Goal: Task Accomplishment & Management: Complete application form

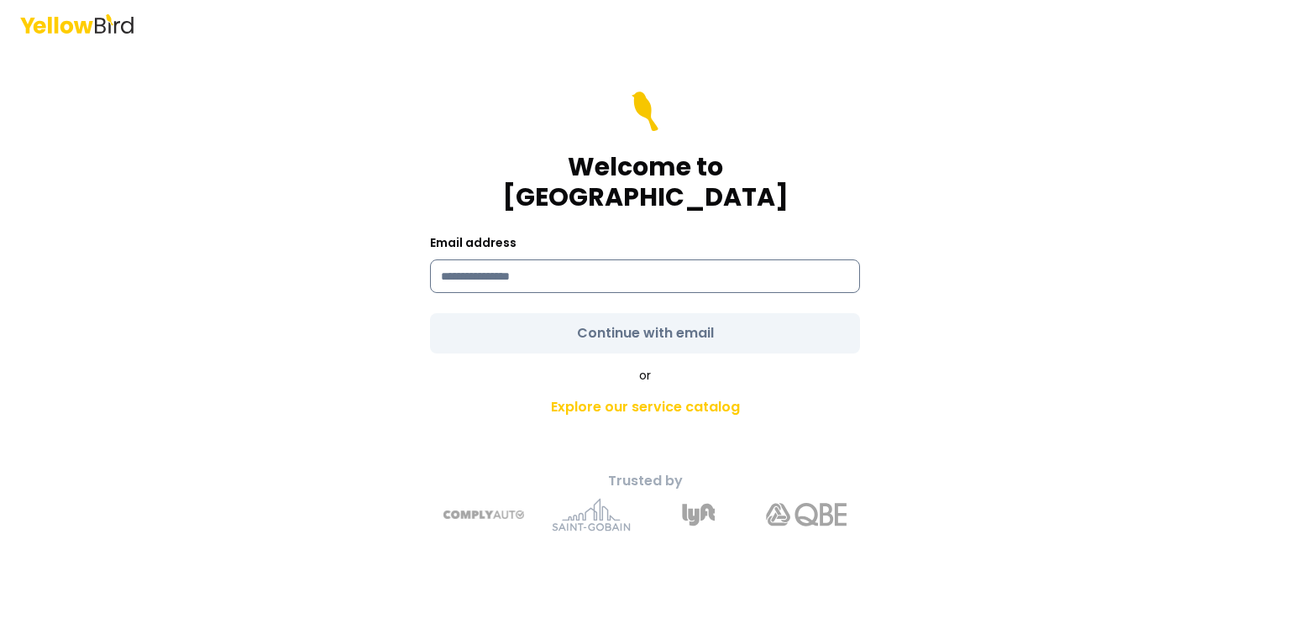
click at [477, 267] on input at bounding box center [645, 277] width 430 height 34
click at [534, 270] on input at bounding box center [645, 277] width 430 height 34
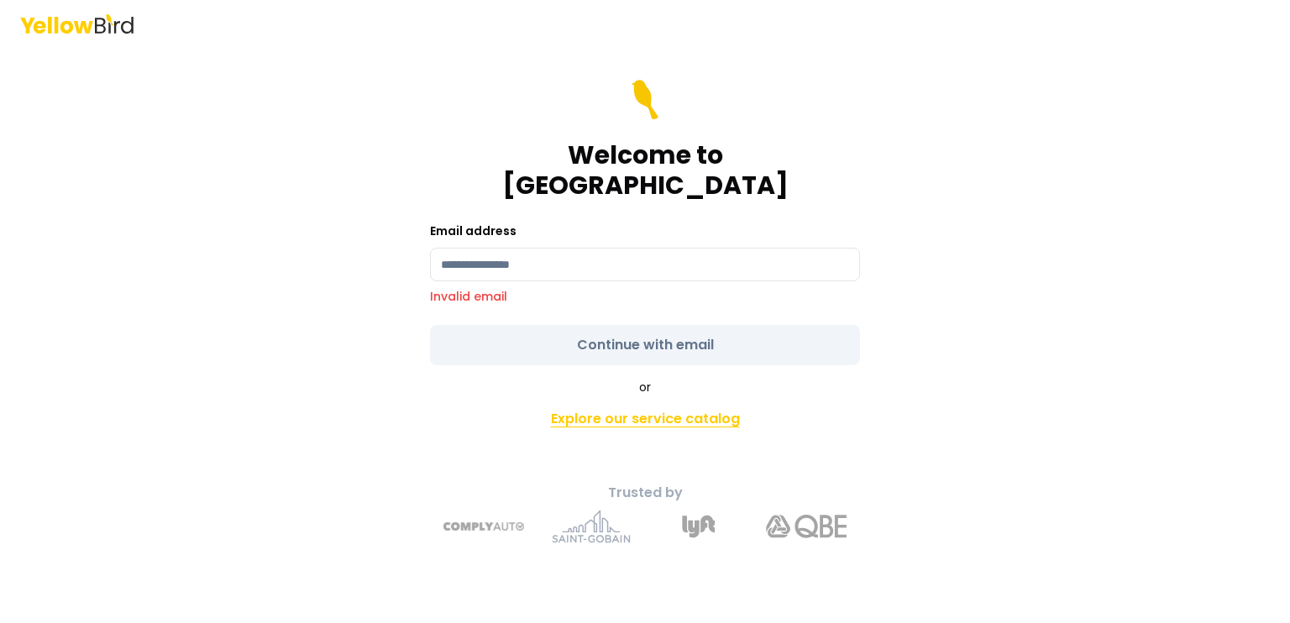
click at [618, 402] on link "Explore our service catalog" at bounding box center [644, 419] width 591 height 34
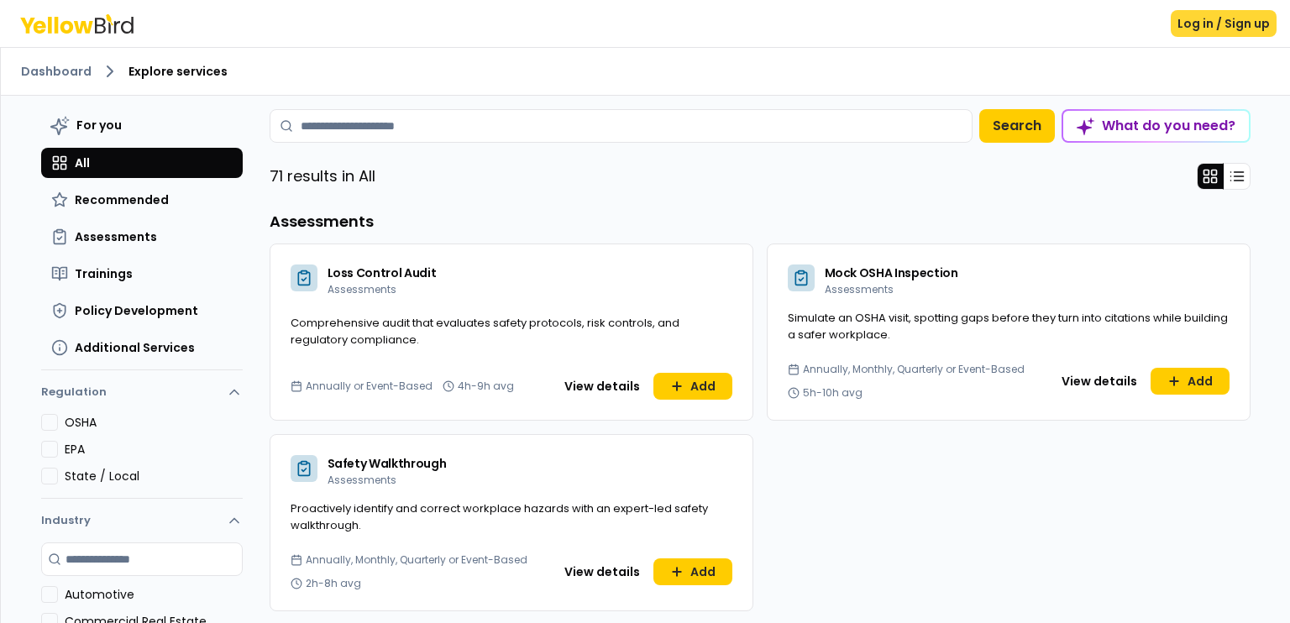
click at [1234, 36] on button "Log in / Sign up" at bounding box center [1224, 23] width 106 height 27
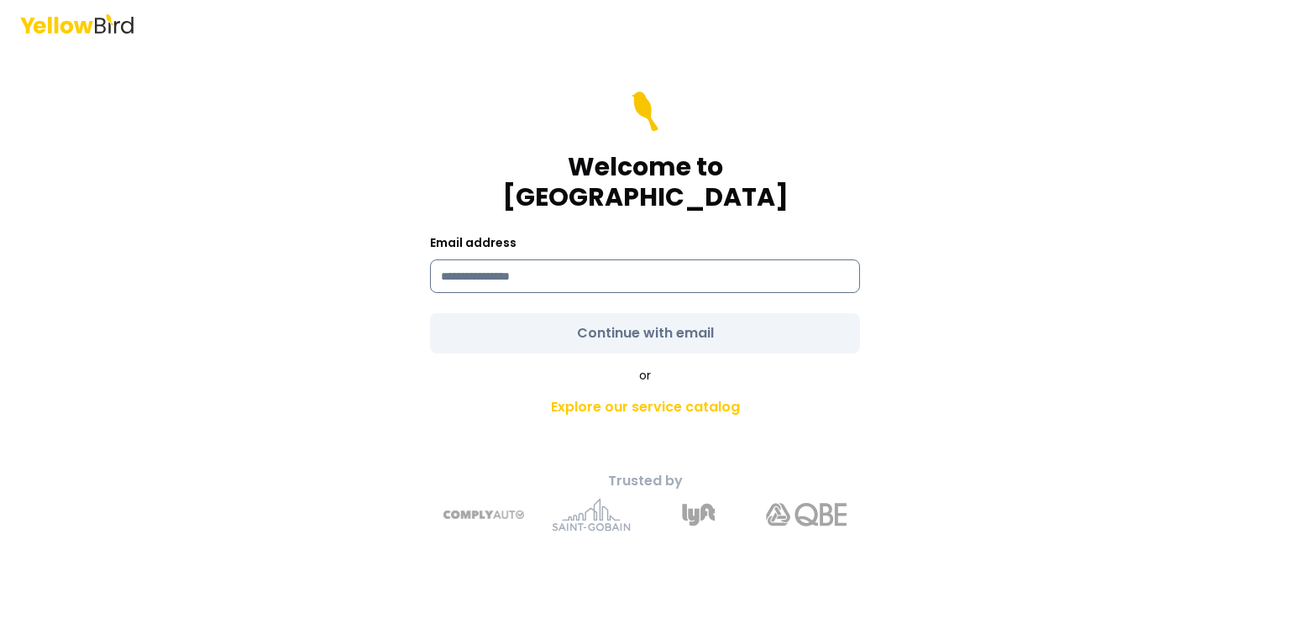
click at [450, 261] on input at bounding box center [645, 277] width 430 height 34
type input "**********"
click at [565, 319] on form "**********" at bounding box center [645, 223] width 430 height 262
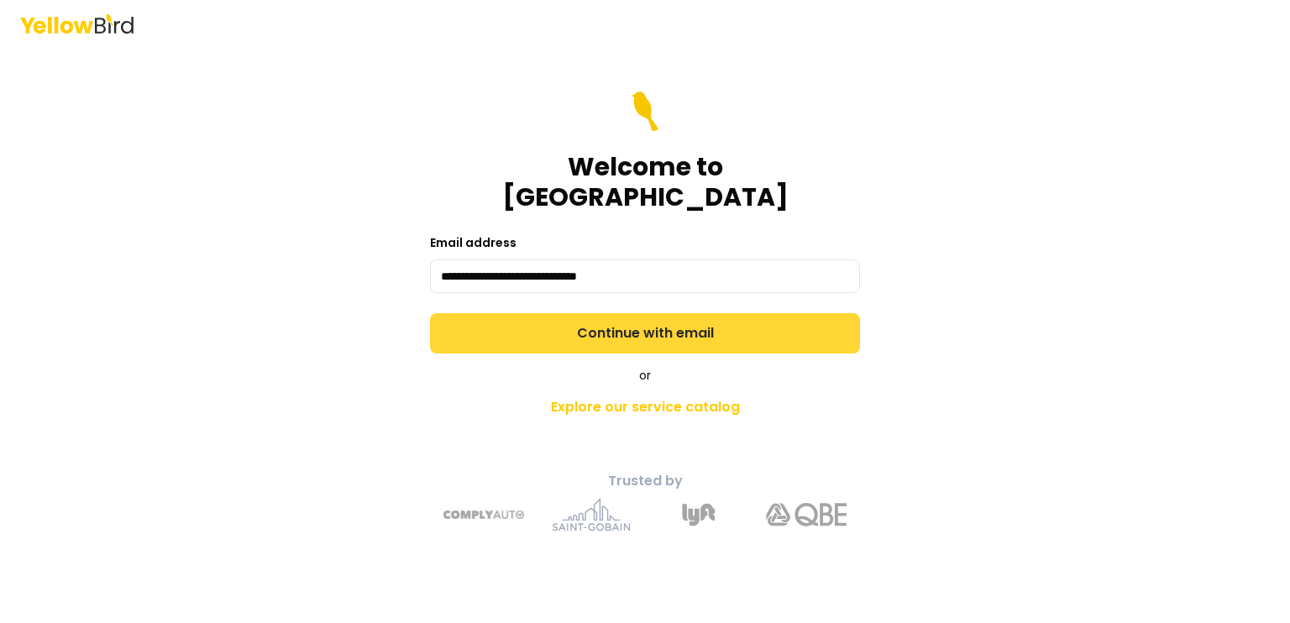
click at [578, 315] on button "Continue with email" at bounding box center [645, 333] width 430 height 40
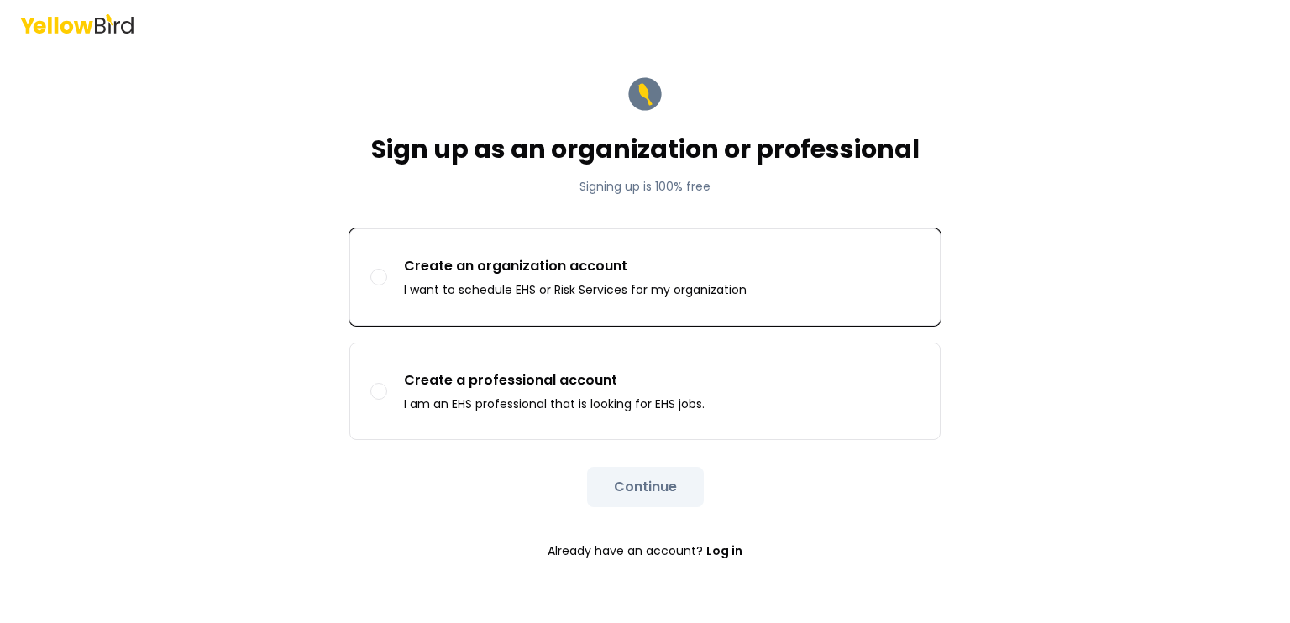
click at [511, 295] on p "I want to schedule EHS or Risk Services for my organization" at bounding box center [575, 289] width 343 height 17
click at [387, 286] on button "Create an organization account I want to schedule EHS or Risk Services for my o…" at bounding box center [378, 277] width 17 height 17
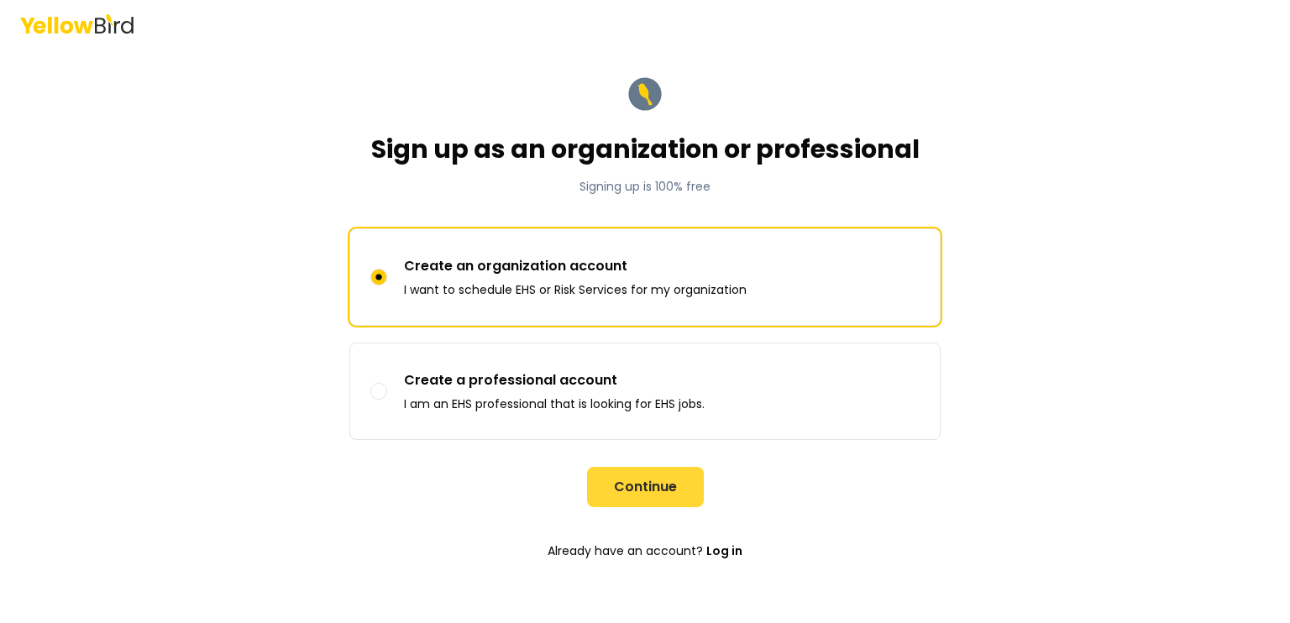
click at [626, 486] on button "Continue" at bounding box center [645, 487] width 117 height 40
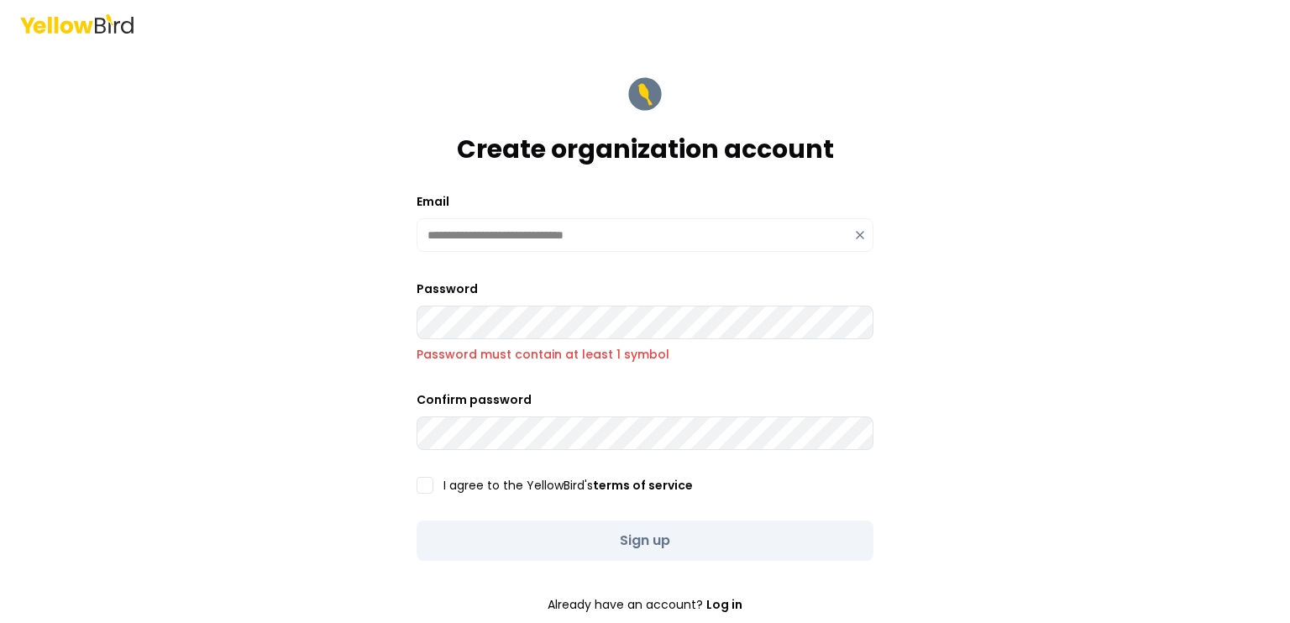
click at [417, 483] on button "I agree to the YellowBird's terms of service" at bounding box center [425, 485] width 17 height 17
click at [496, 529] on div "Sign up" at bounding box center [645, 541] width 457 height 40
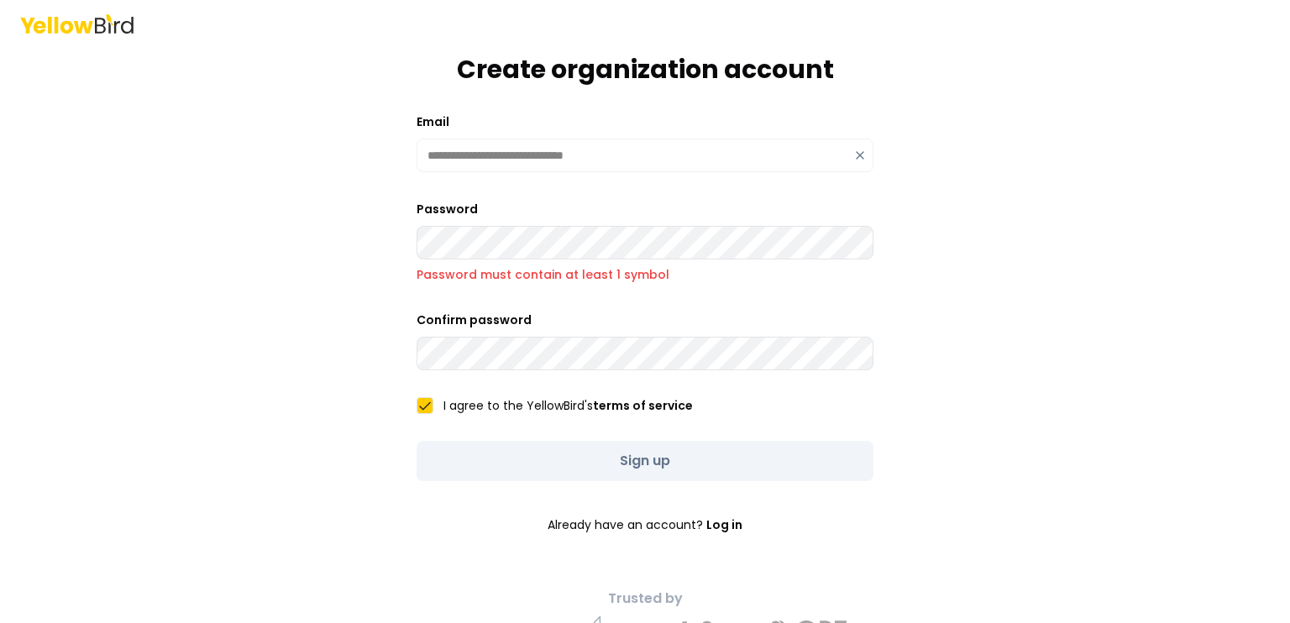
scroll to position [118, 0]
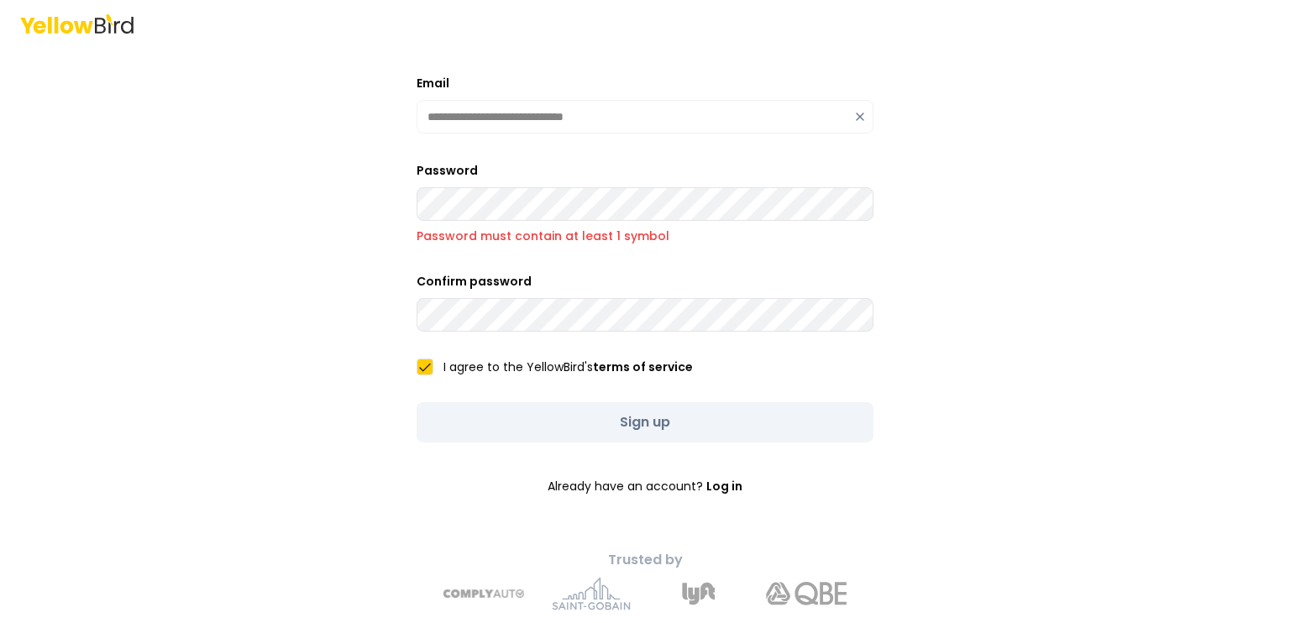
click at [454, 262] on form "**********" at bounding box center [645, 283] width 484 height 682
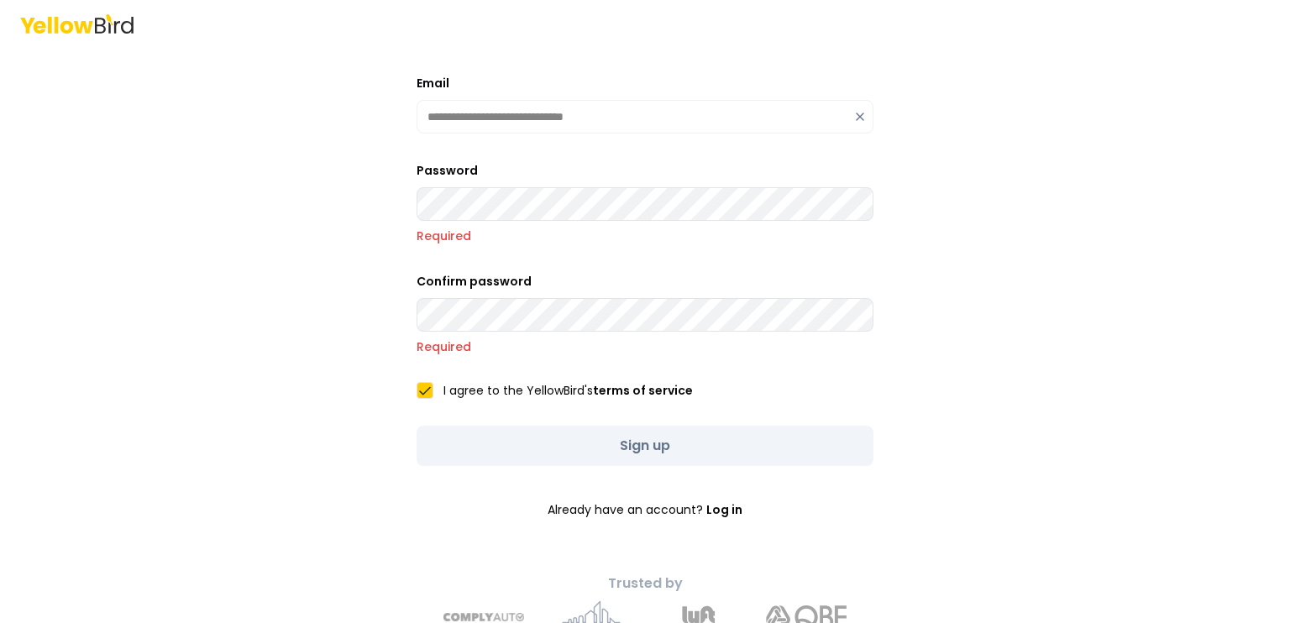
scroll to position [95, 0]
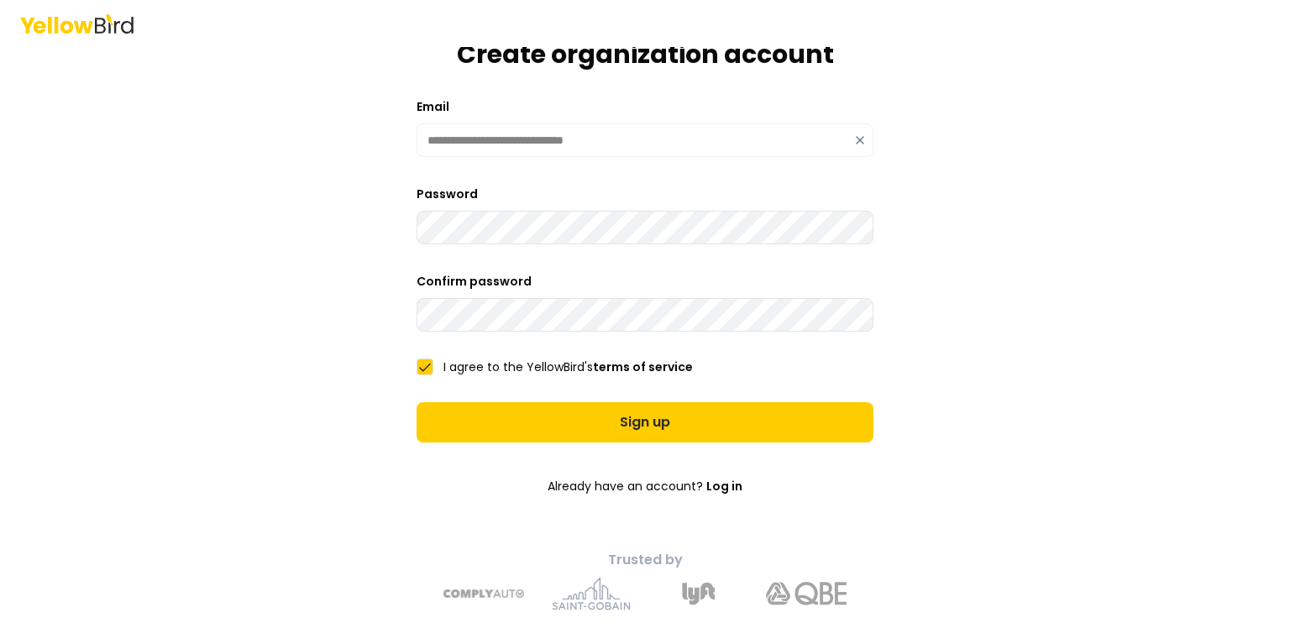
click at [348, 308] on main "**********" at bounding box center [645, 263] width 645 height 623
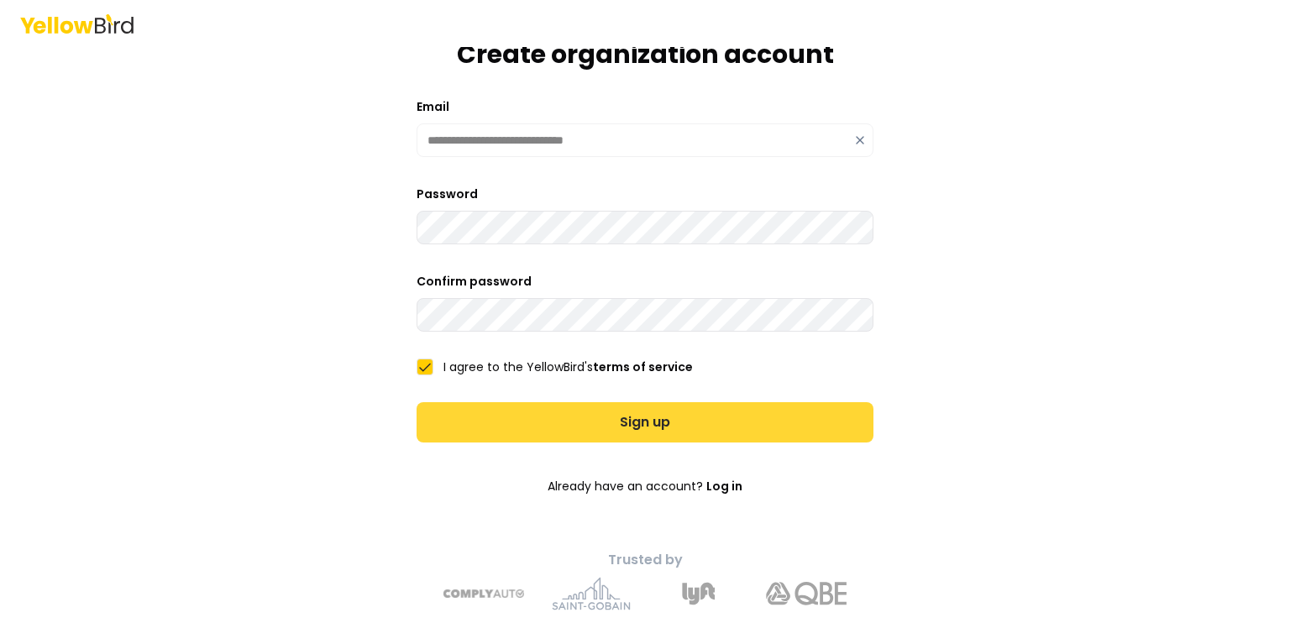
click at [480, 427] on button "Sign up" at bounding box center [645, 422] width 457 height 40
click at [485, 430] on button "Sign up" at bounding box center [645, 422] width 457 height 40
click at [479, 419] on button "Sign up" at bounding box center [645, 422] width 457 height 40
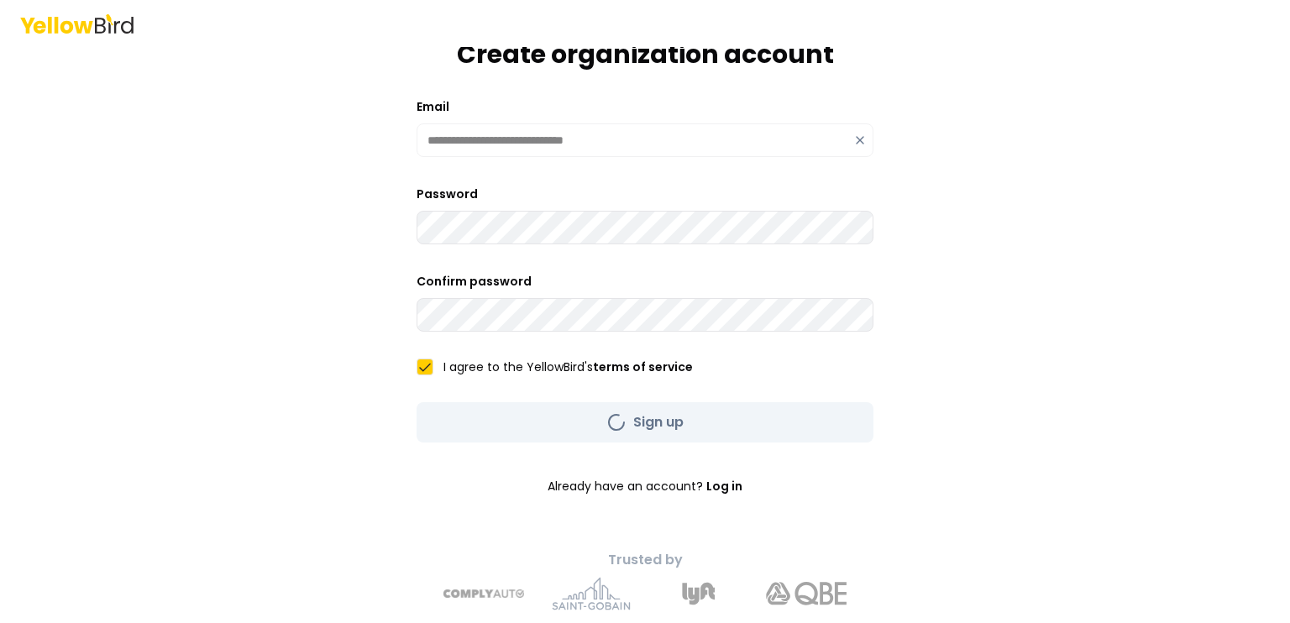
scroll to position [0, 0]
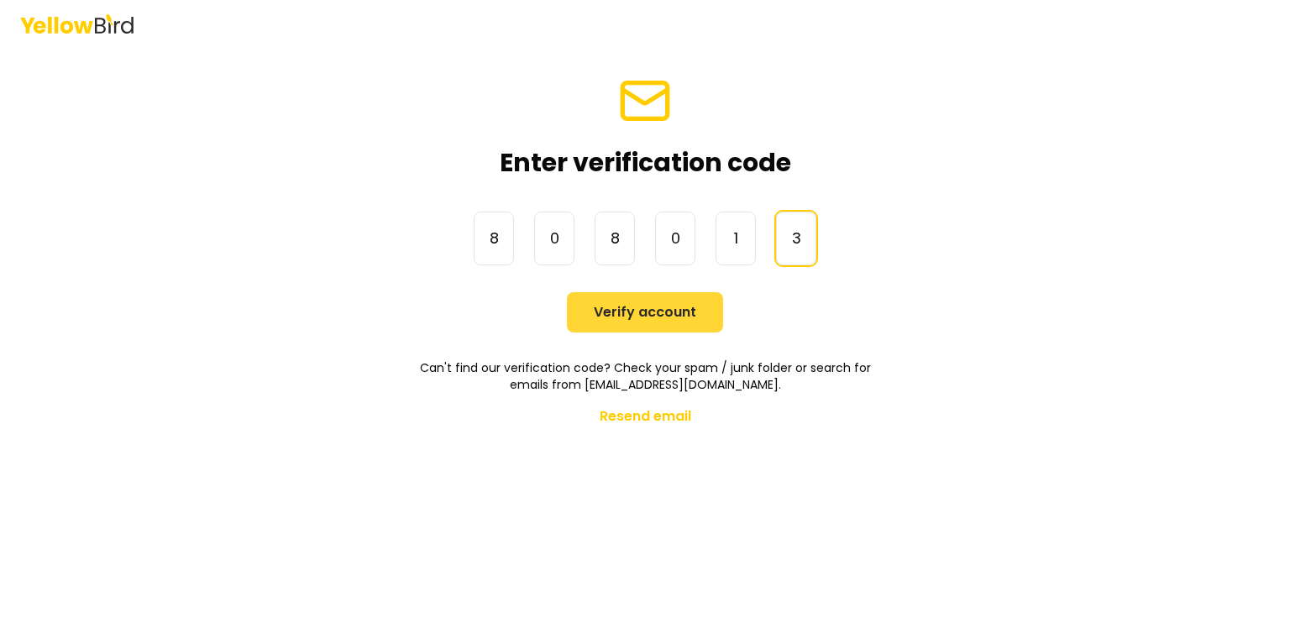
type input "******"
click at [609, 323] on button "Verify account" at bounding box center [645, 312] width 156 height 40
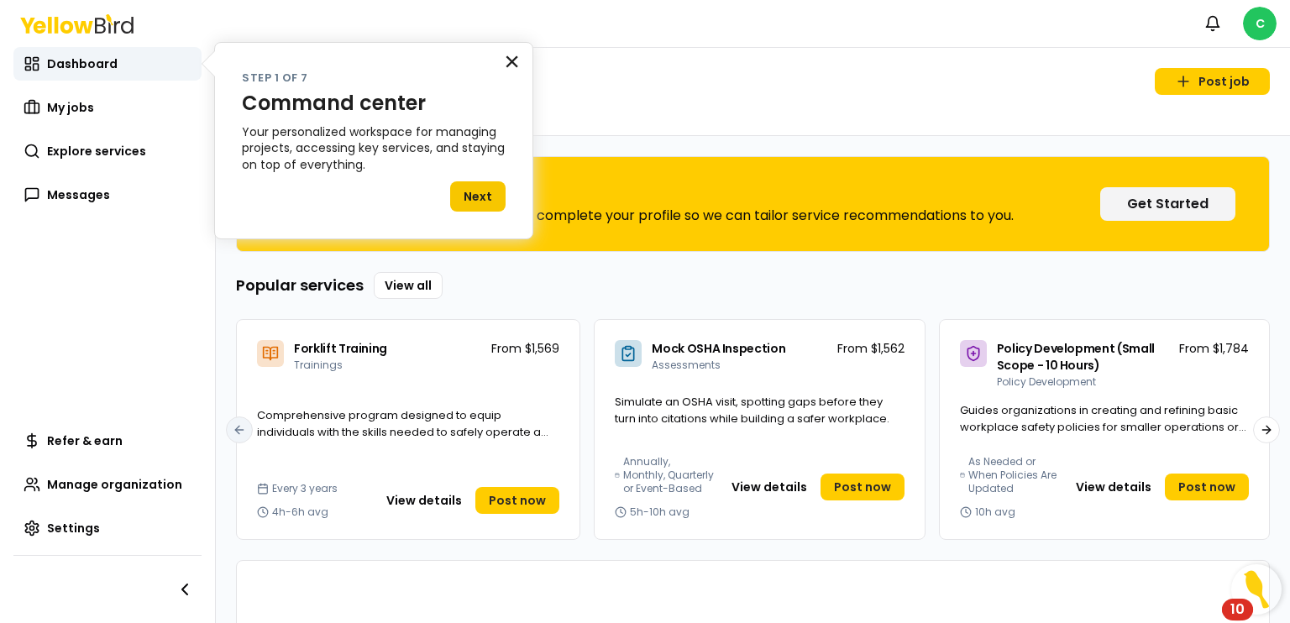
click at [511, 63] on button "×" at bounding box center [512, 61] width 16 height 27
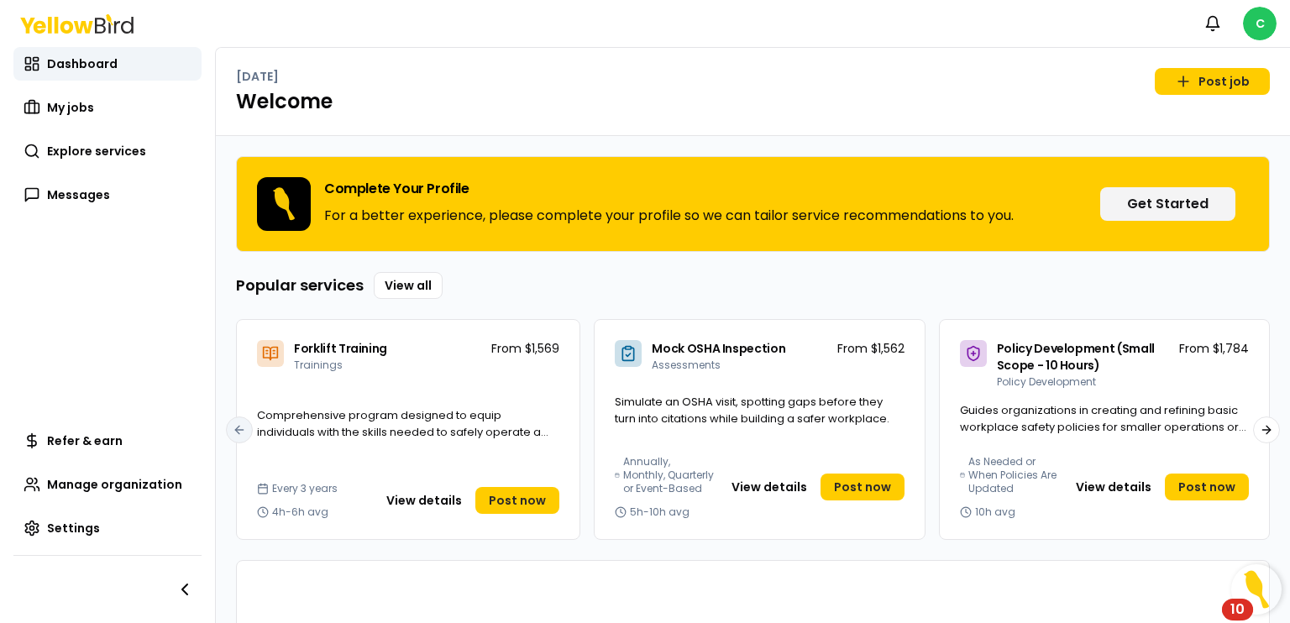
scroll to position [225, 0]
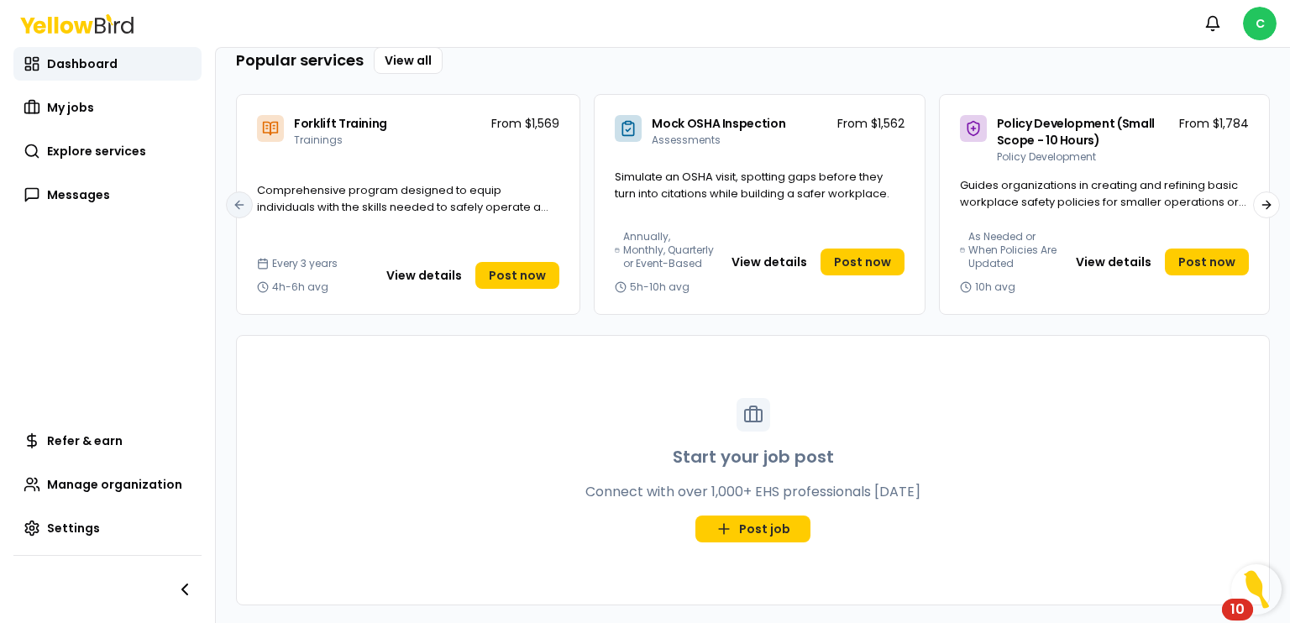
click at [404, 147] on div "Forklift Training Trainings From $1,569" at bounding box center [408, 128] width 343 height 66
click at [410, 271] on button "View details" at bounding box center [424, 275] width 96 height 27
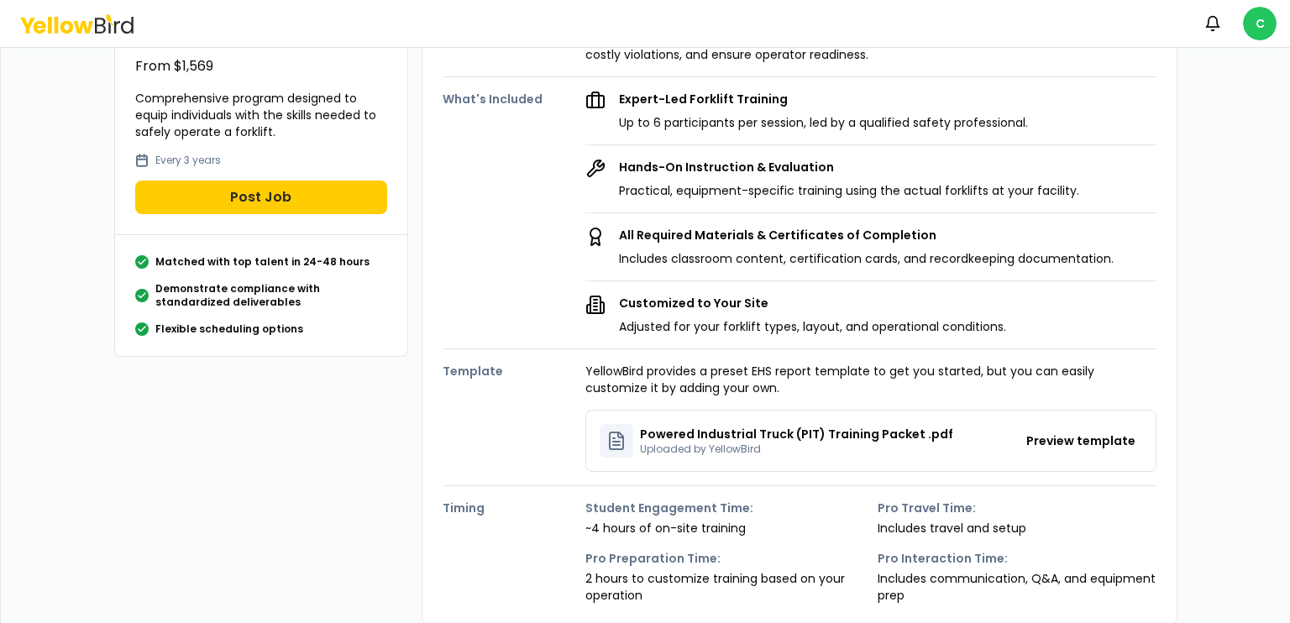
scroll to position [171, 0]
